Goal: Task Accomplishment & Management: Use online tool/utility

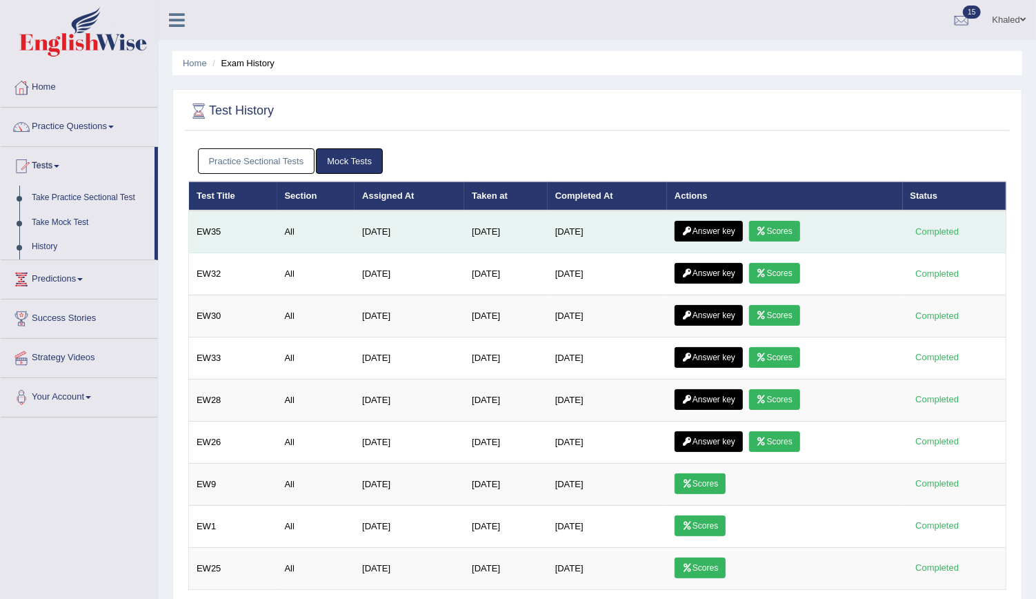
click at [782, 222] on link "Scores" at bounding box center [774, 231] width 51 height 21
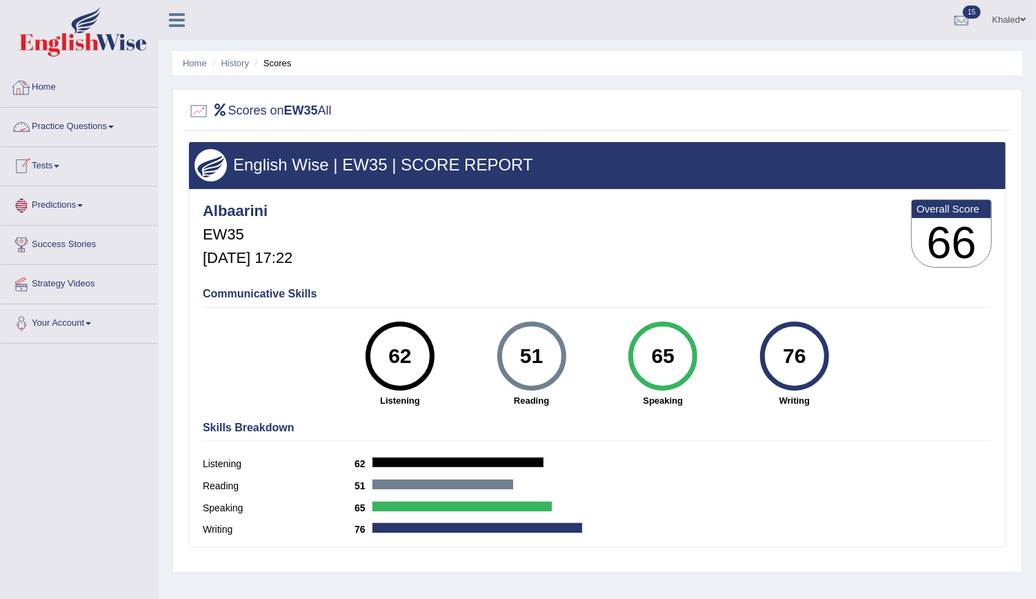
click at [46, 90] on link "Home" at bounding box center [79, 85] width 157 height 34
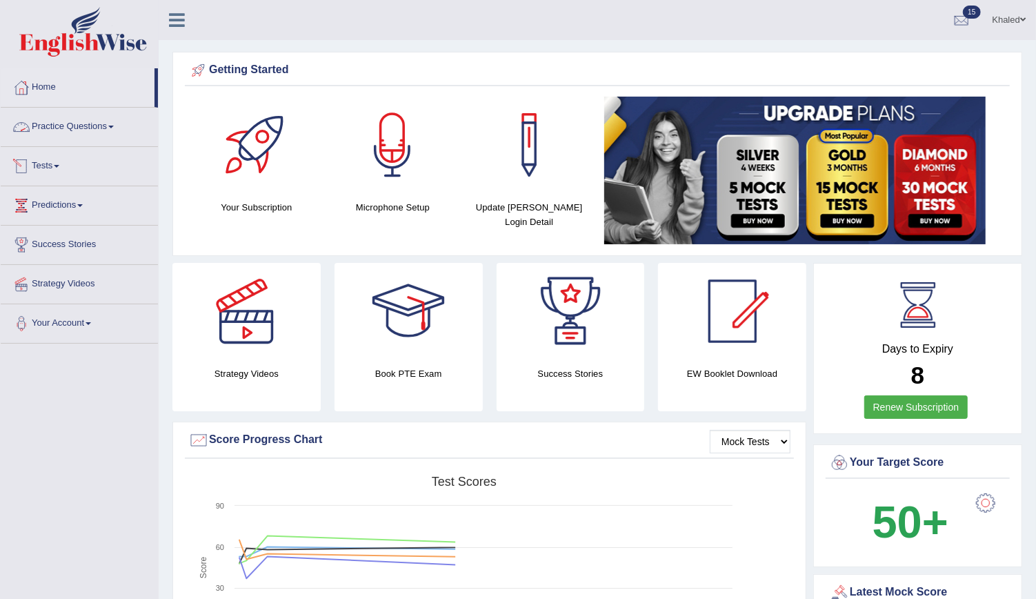
click at [73, 133] on link "Practice Questions" at bounding box center [79, 125] width 157 height 34
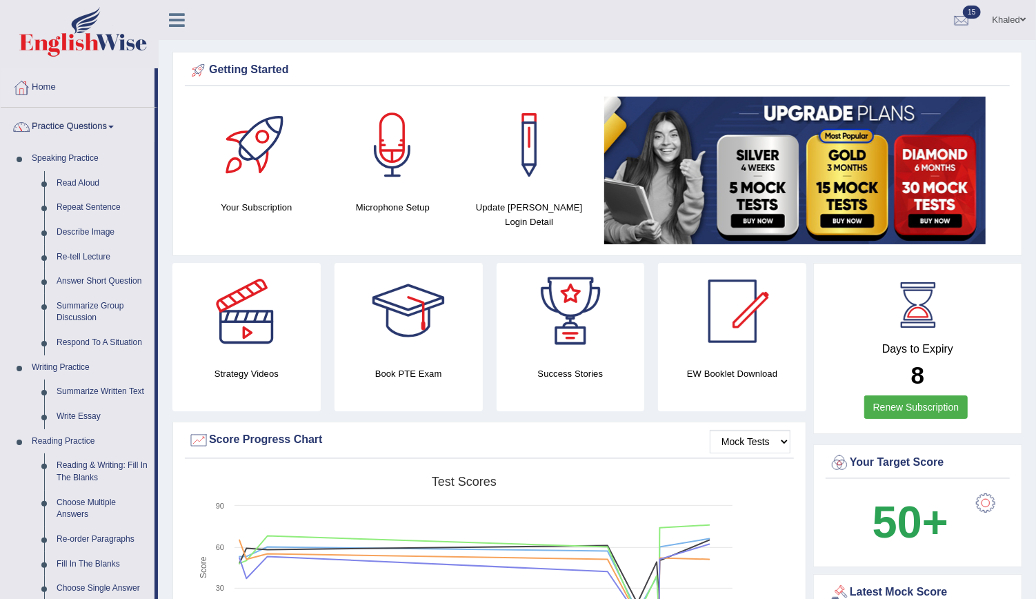
click at [70, 123] on link "Practice Questions" at bounding box center [78, 125] width 154 height 34
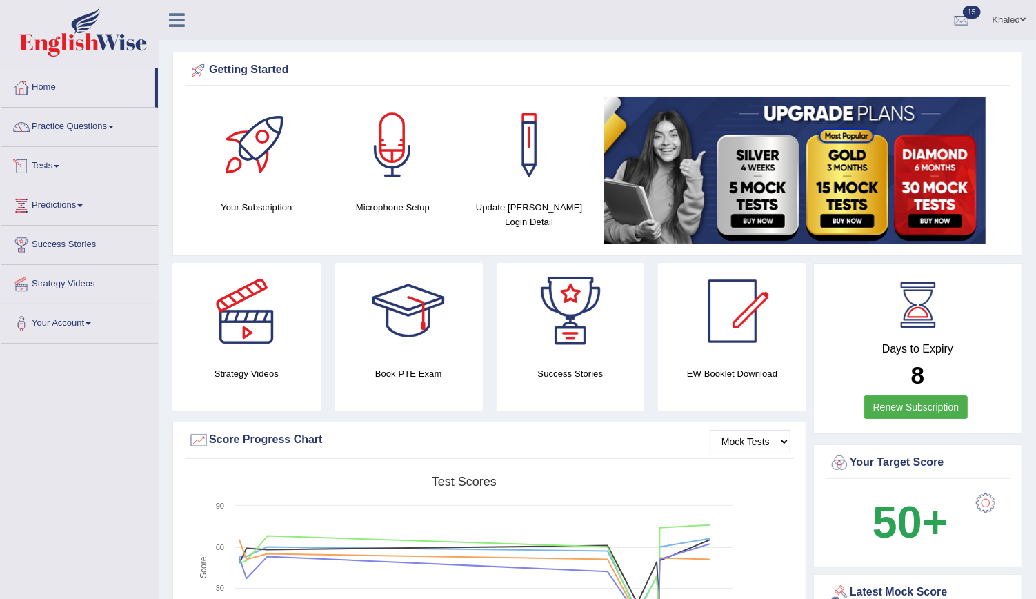
click at [43, 166] on link "Tests" at bounding box center [79, 164] width 157 height 34
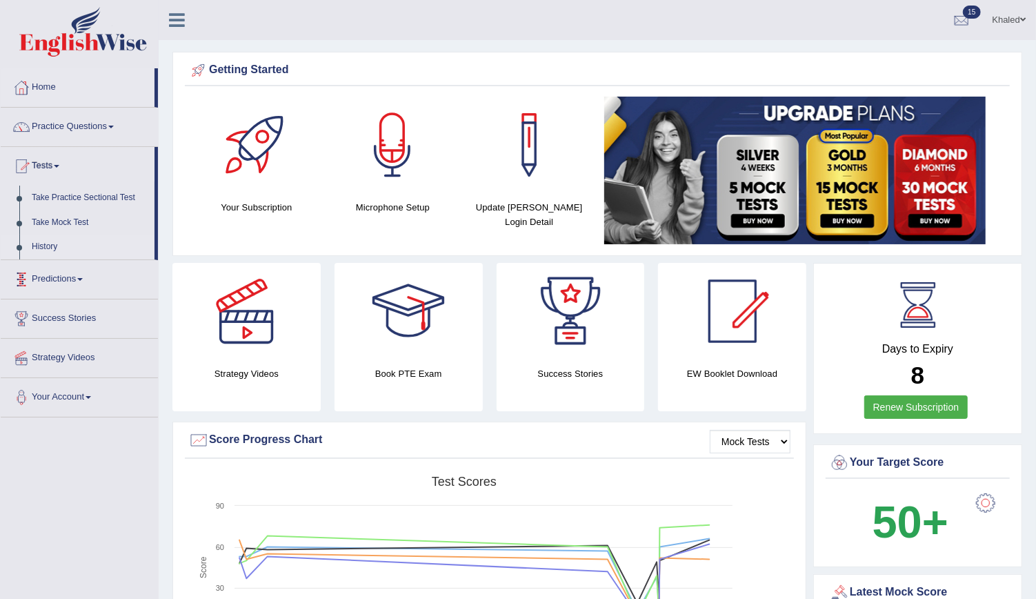
click at [52, 248] on link "History" at bounding box center [90, 247] width 129 height 25
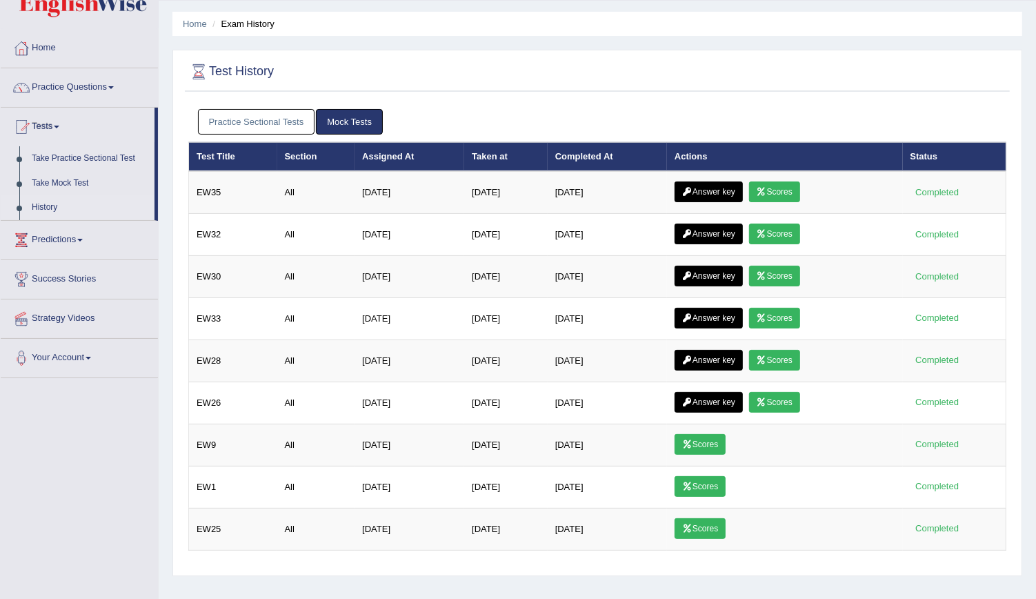
scroll to position [34, 0]
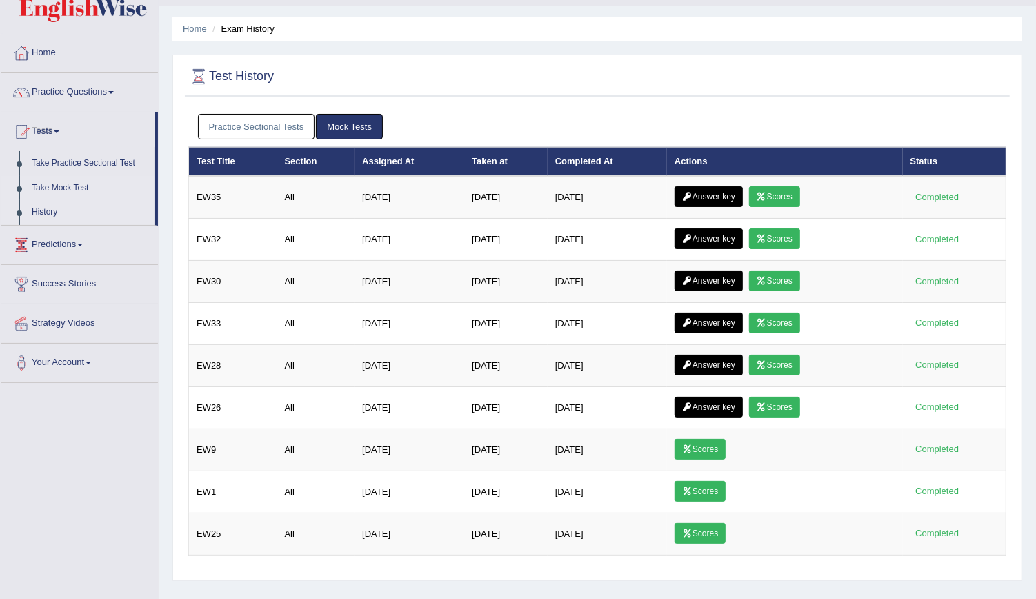
click at [69, 187] on link "Take Mock Test" at bounding box center [90, 188] width 129 height 25
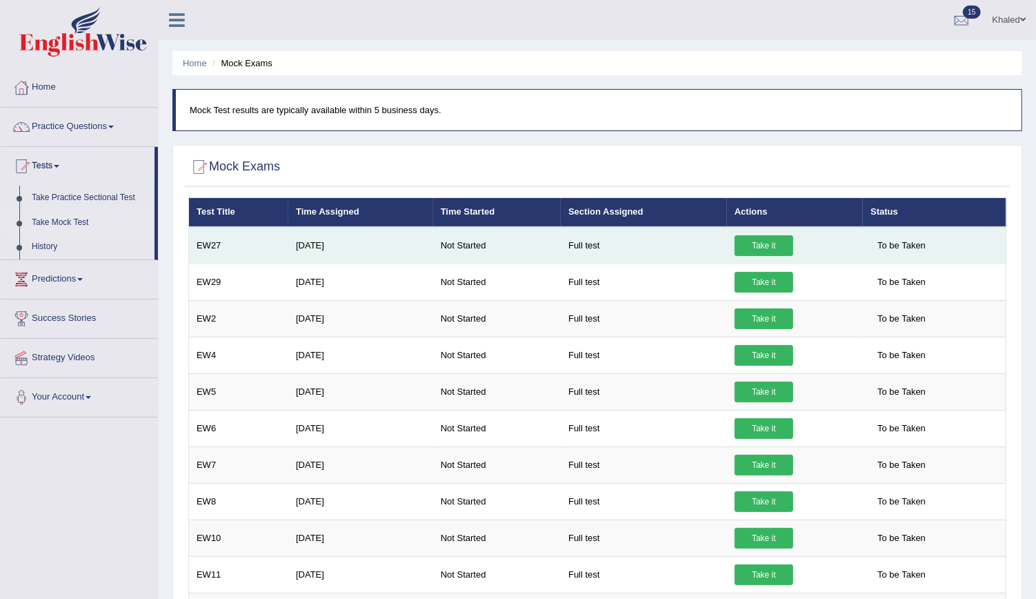
click at [770, 237] on link "Take it" at bounding box center [764, 245] width 59 height 21
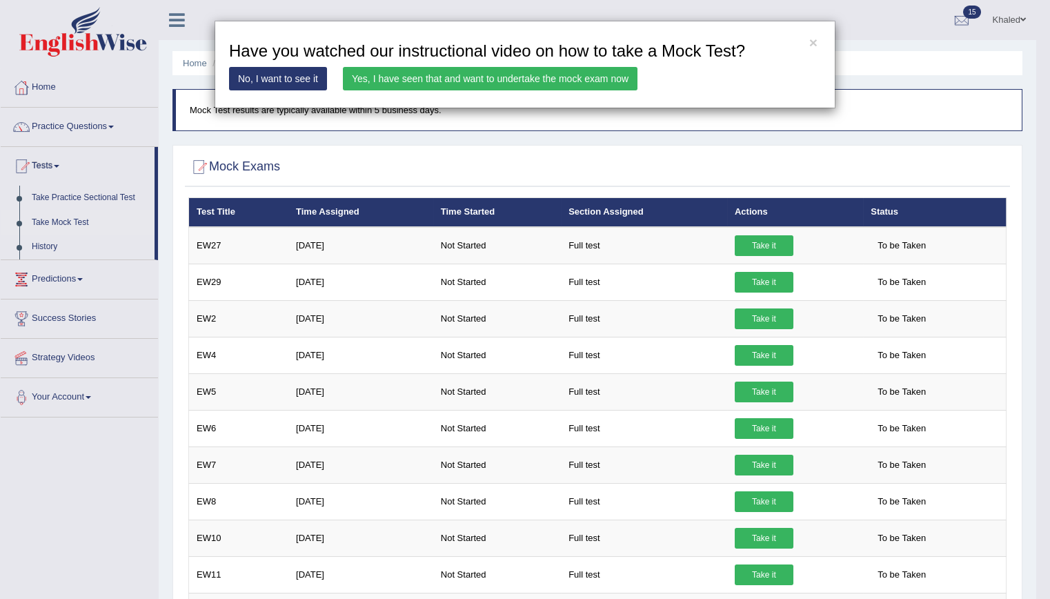
click at [400, 71] on link "Yes, I have seen that and want to undertake the mock exam now" at bounding box center [490, 78] width 295 height 23
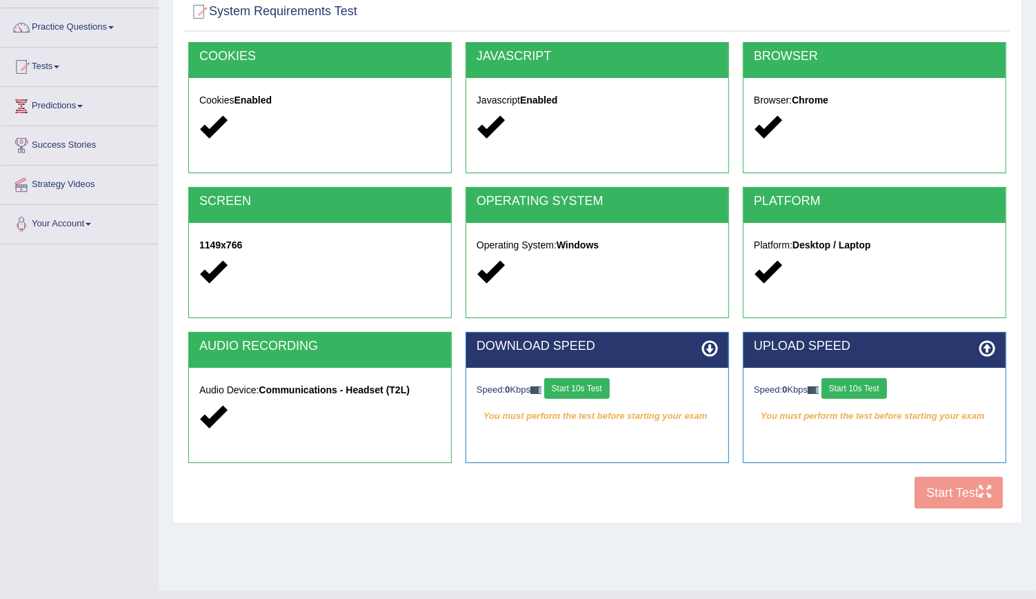
scroll to position [110, 0]
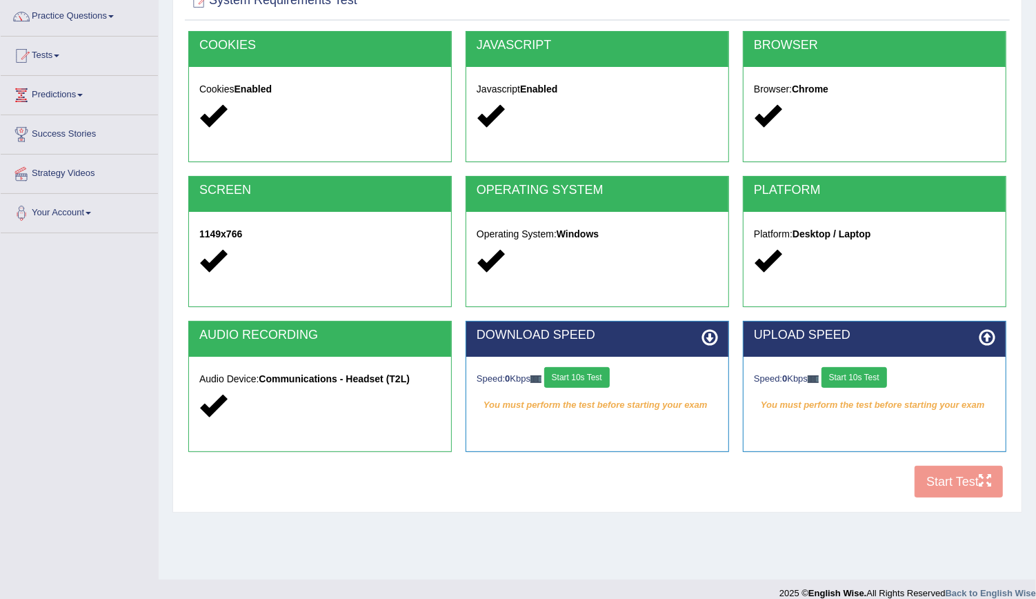
click at [594, 377] on button "Start 10s Test" at bounding box center [577, 377] width 66 height 21
click at [861, 372] on button "Start 10s Test" at bounding box center [855, 377] width 66 height 21
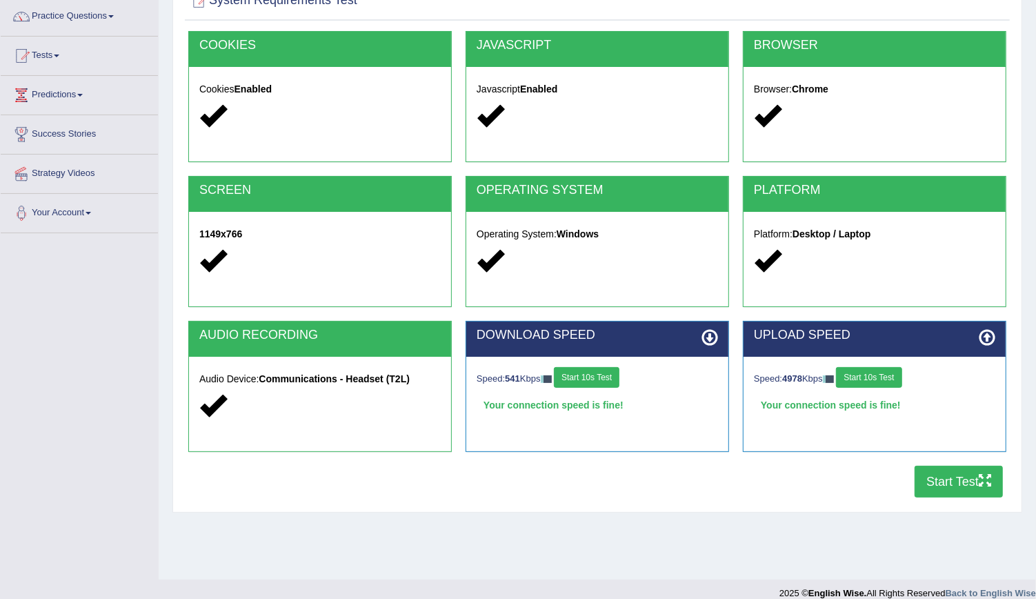
click at [861, 372] on button "Start 10s Test" at bounding box center [869, 377] width 66 height 21
click at [942, 488] on button "Start Test" at bounding box center [959, 482] width 88 height 32
